Goal: Information Seeking & Learning: Check status

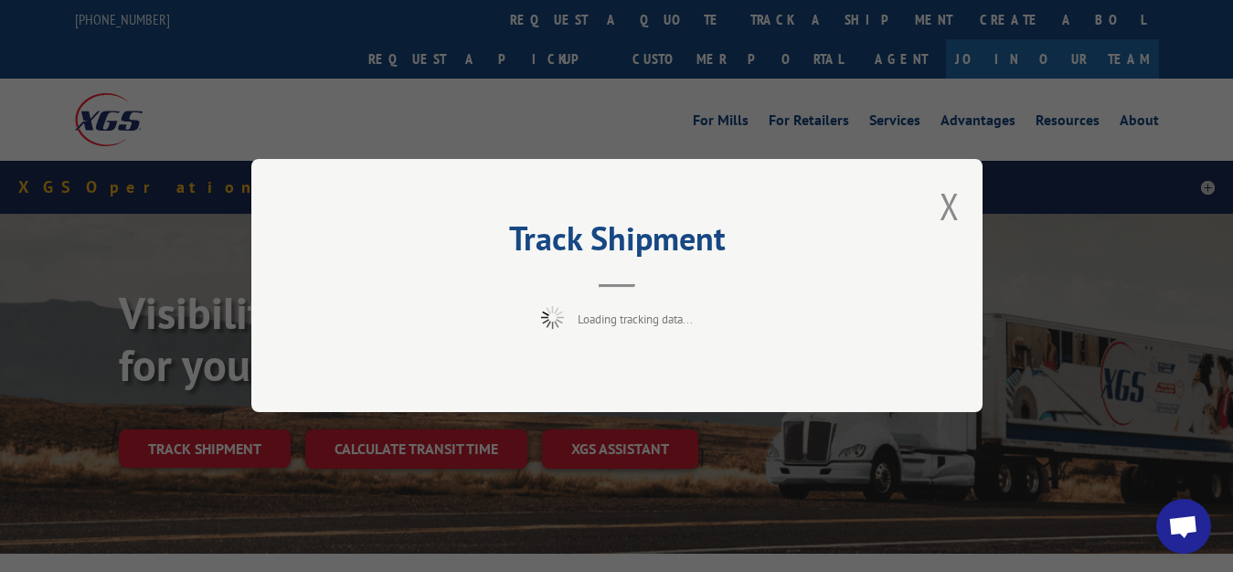
scroll to position [93, 0]
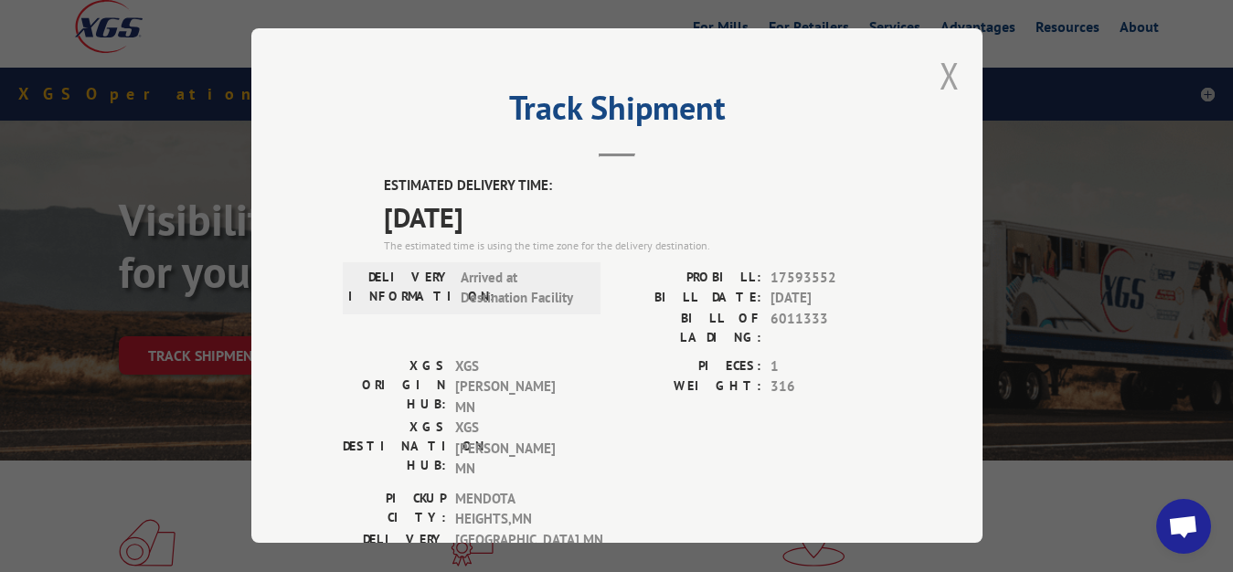
drag, startPoint x: 936, startPoint y: 62, endPoint x: 886, endPoint y: 103, distance: 65.0
click at [940, 66] on button "Close modal" at bounding box center [950, 75] width 20 height 48
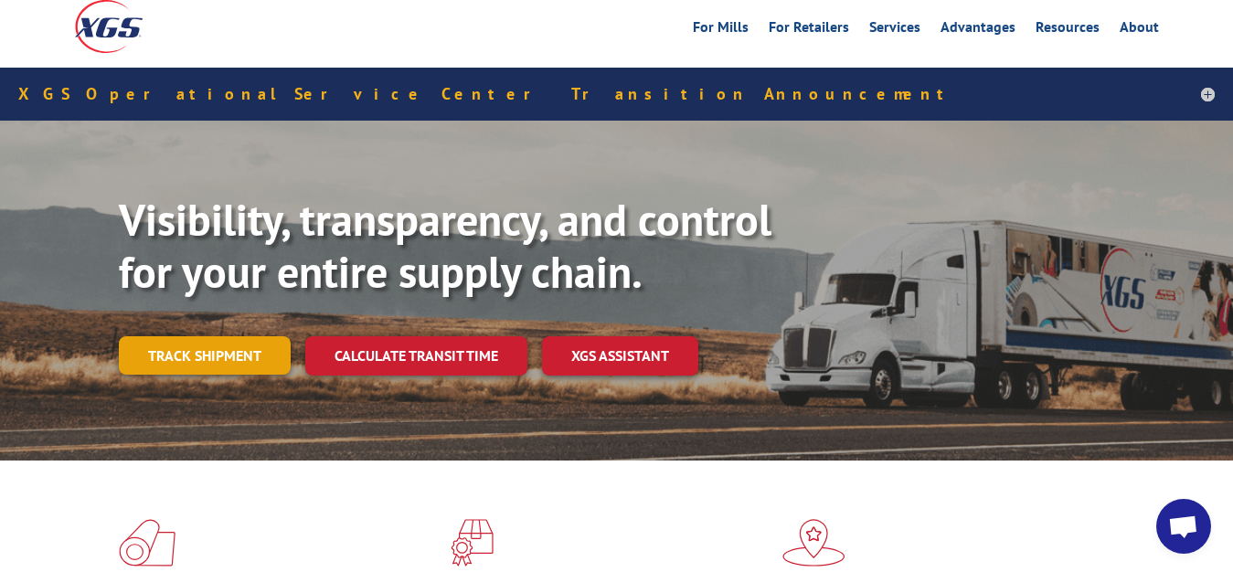
click at [187, 336] on link "Track shipment" at bounding box center [205, 355] width 172 height 38
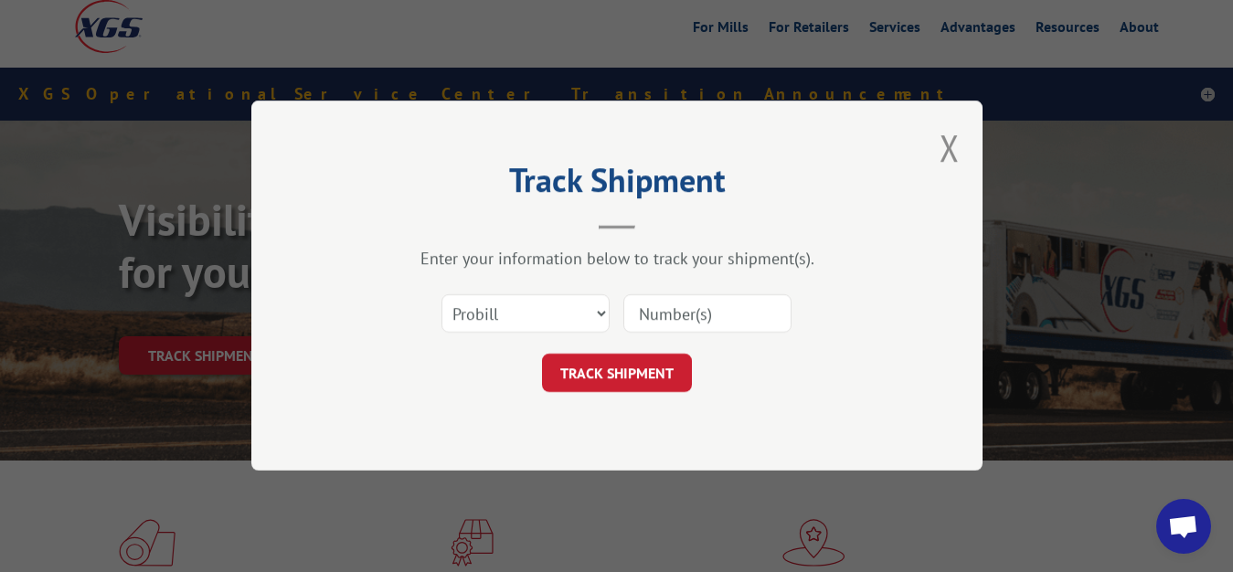
drag, startPoint x: 545, startPoint y: 293, endPoint x: 528, endPoint y: 340, distance: 50.3
click at [545, 294] on div "Select category... Probill BOL PO" at bounding box center [617, 314] width 548 height 60
click at [442, 295] on select "Select category... Probill BOL PO" at bounding box center [526, 314] width 168 height 38
select select "bol"
click option "BOL" at bounding box center [0, 0] width 0 height 0
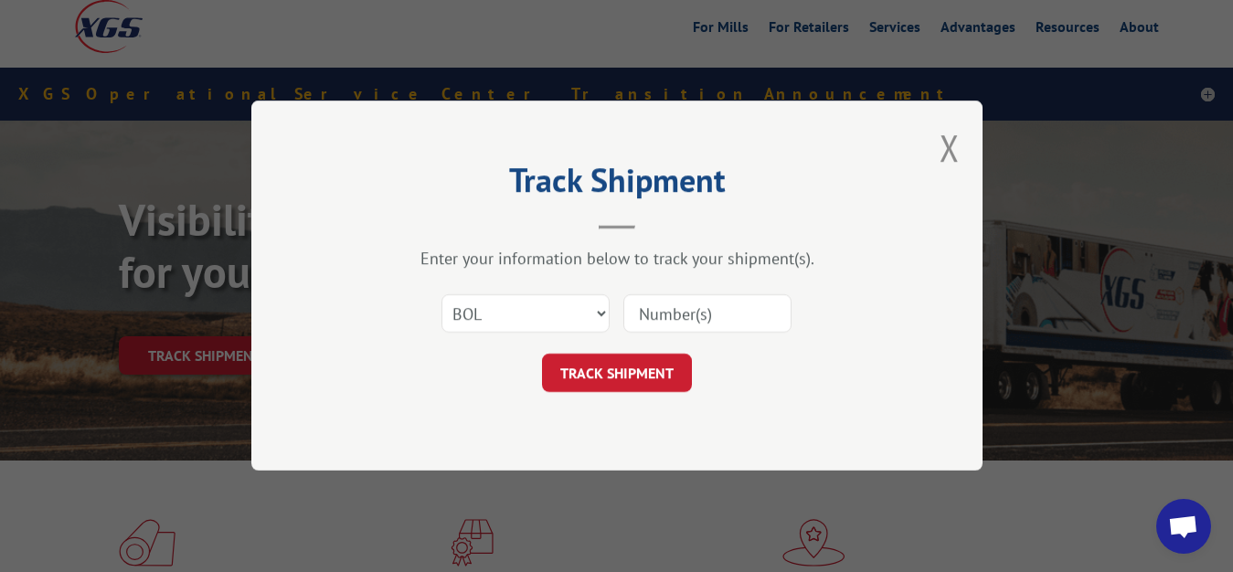
drag, startPoint x: 662, startPoint y: 321, endPoint x: 678, endPoint y: 206, distance: 116.3
click at [667, 295] on input at bounding box center [707, 314] width 168 height 38
type input "6011332"
click button "TRACK SHIPMENT" at bounding box center [617, 374] width 150 height 38
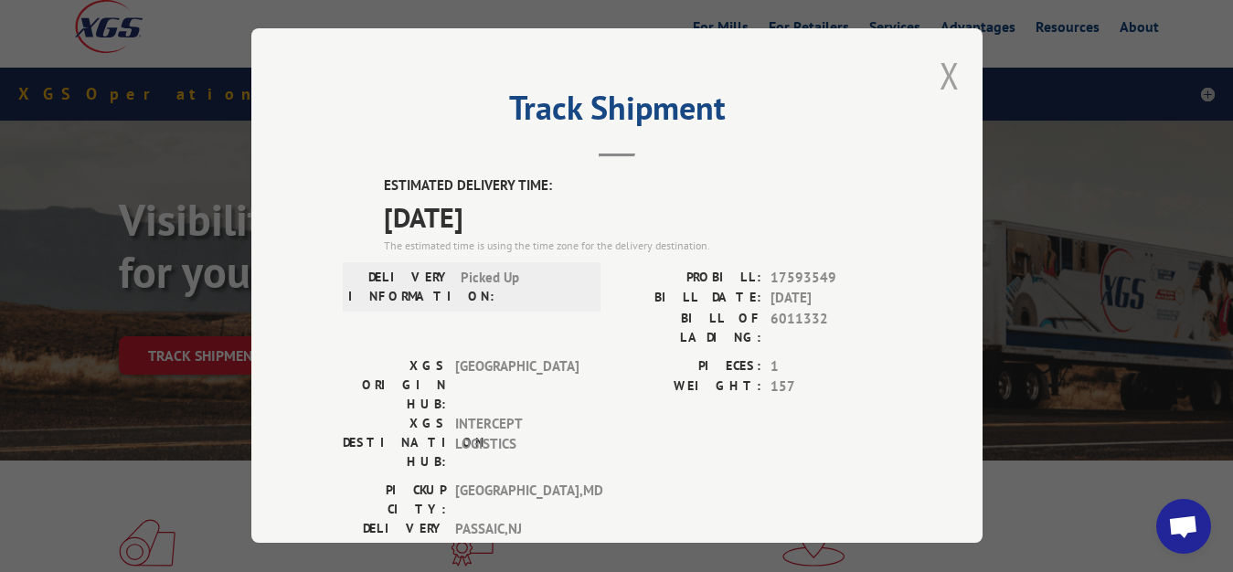
click at [940, 63] on button "Close modal" at bounding box center [950, 75] width 20 height 48
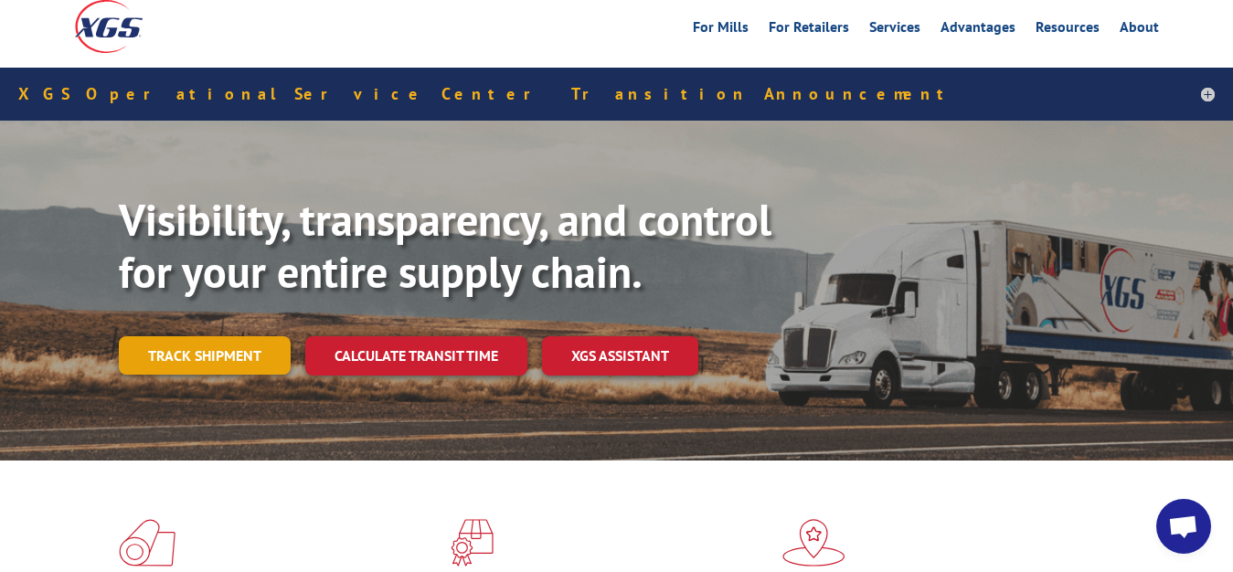
click at [132, 336] on link "Track shipment" at bounding box center [205, 355] width 172 height 38
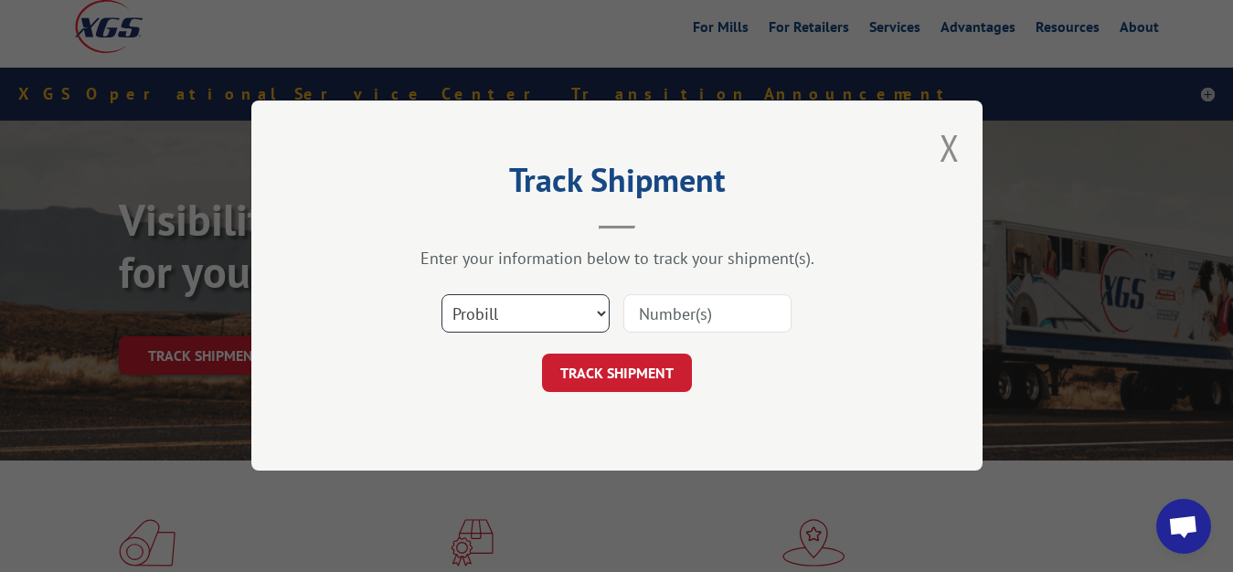
click at [442, 295] on select "Select category... Probill BOL PO" at bounding box center [526, 314] width 168 height 38
select select "bol"
click option "BOL" at bounding box center [0, 0] width 0 height 0
drag, startPoint x: 693, startPoint y: 322, endPoint x: 694, endPoint y: 313, distance: 9.2
click at [694, 315] on input at bounding box center [707, 314] width 168 height 38
